Goal: Task Accomplishment & Management: Manage account settings

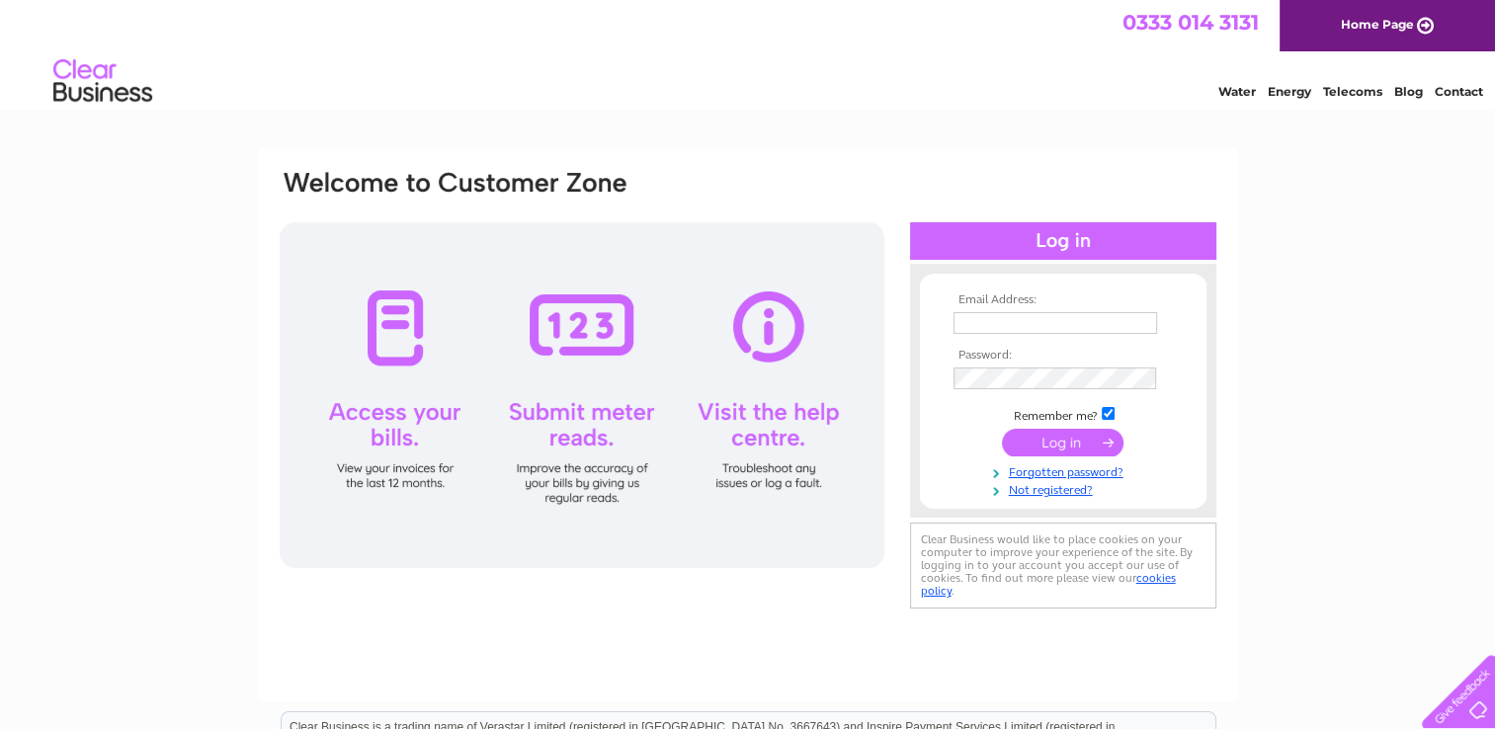
type input "[EMAIL_ADDRESS][DOMAIN_NAME]"
click at [1068, 438] on input "submit" at bounding box center [1063, 443] width 122 height 28
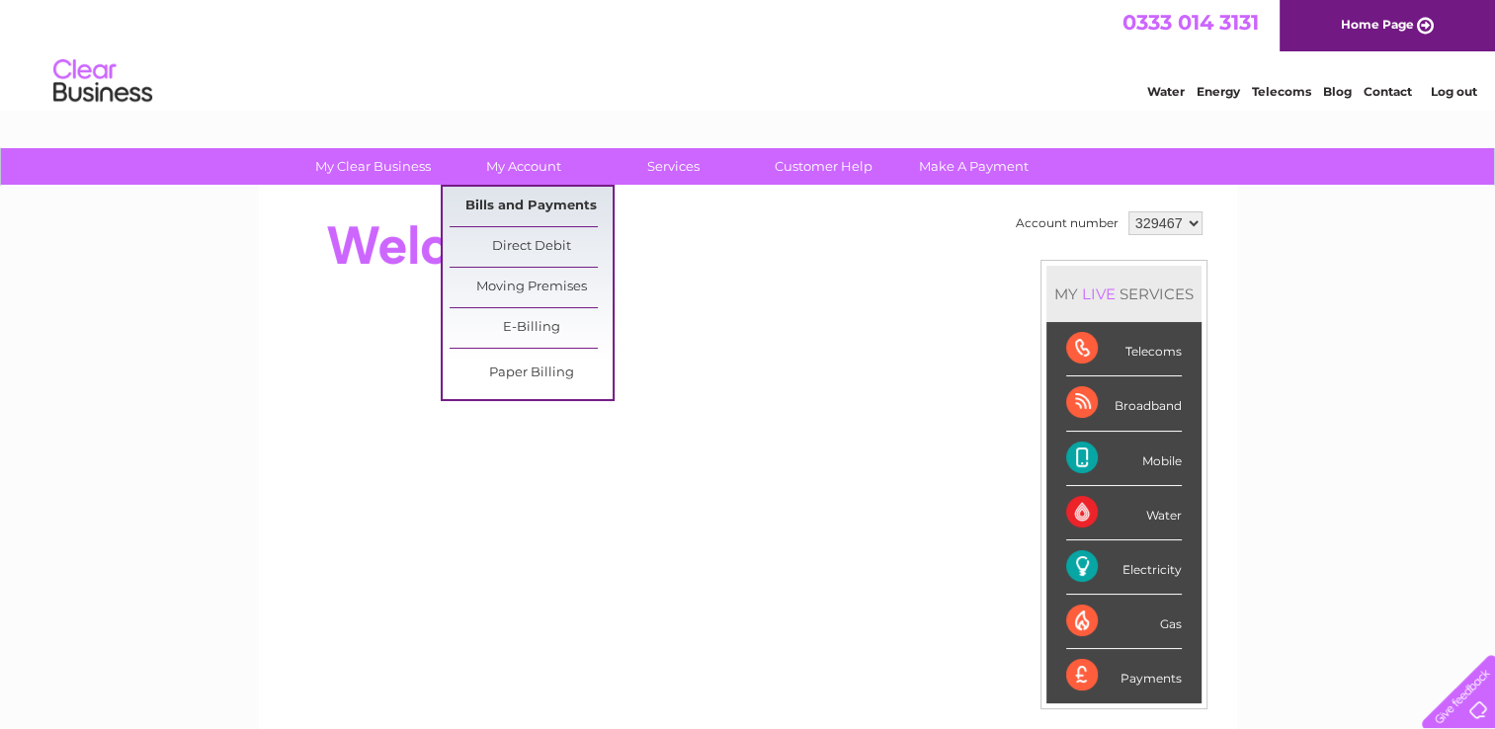
click at [507, 202] on link "Bills and Payments" at bounding box center [531, 207] width 163 height 40
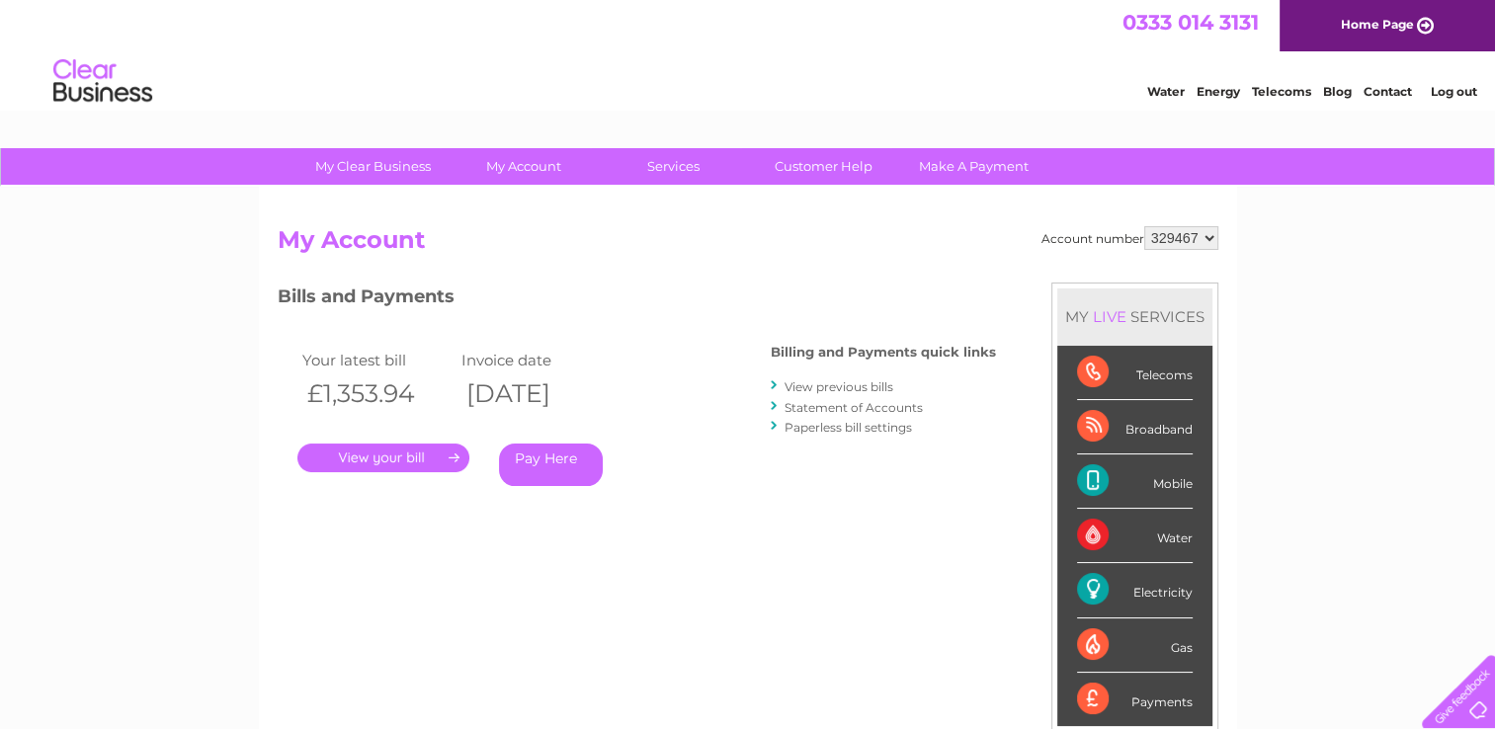
click at [431, 461] on link "." at bounding box center [383, 458] width 172 height 29
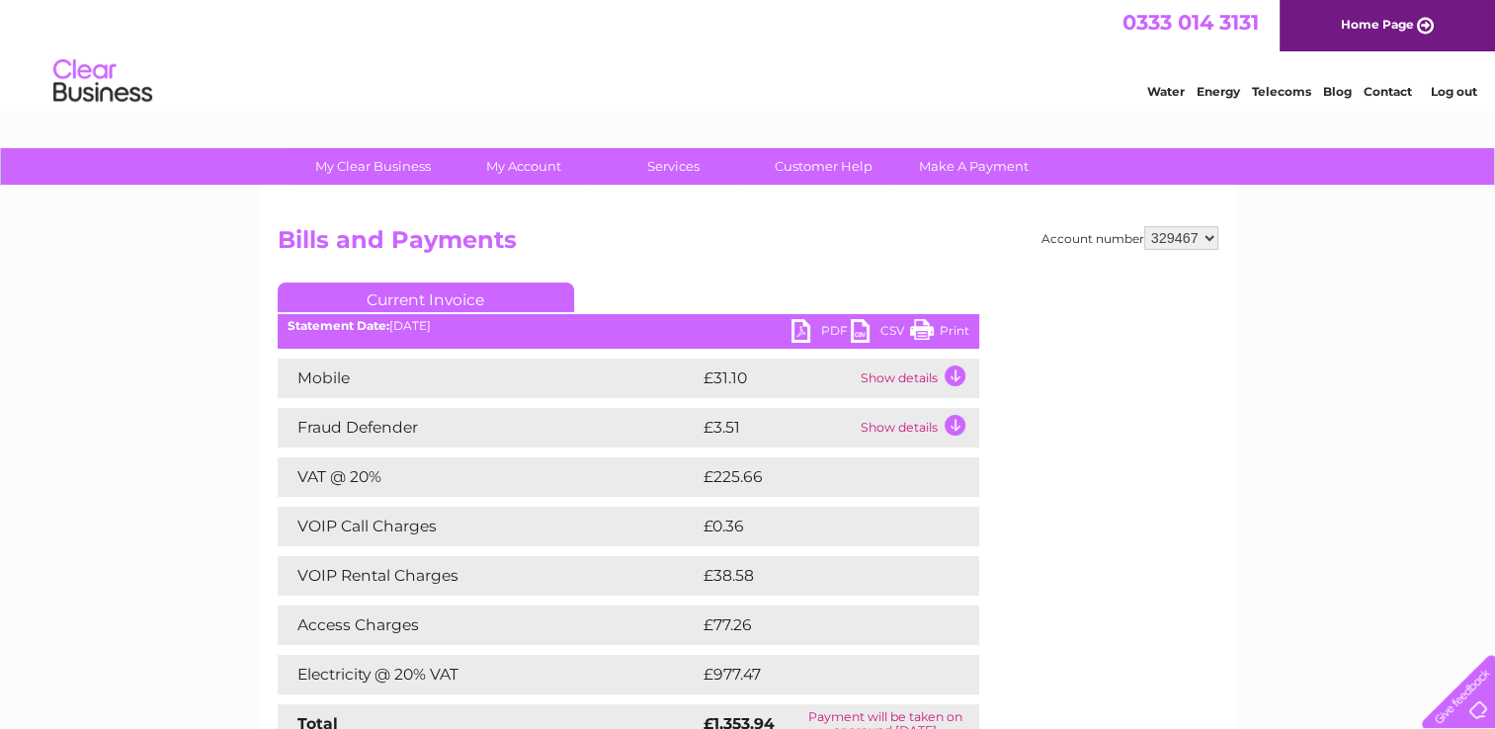
click at [945, 329] on link "Print" at bounding box center [939, 333] width 59 height 29
